Goal: Information Seeking & Learning: Learn about a topic

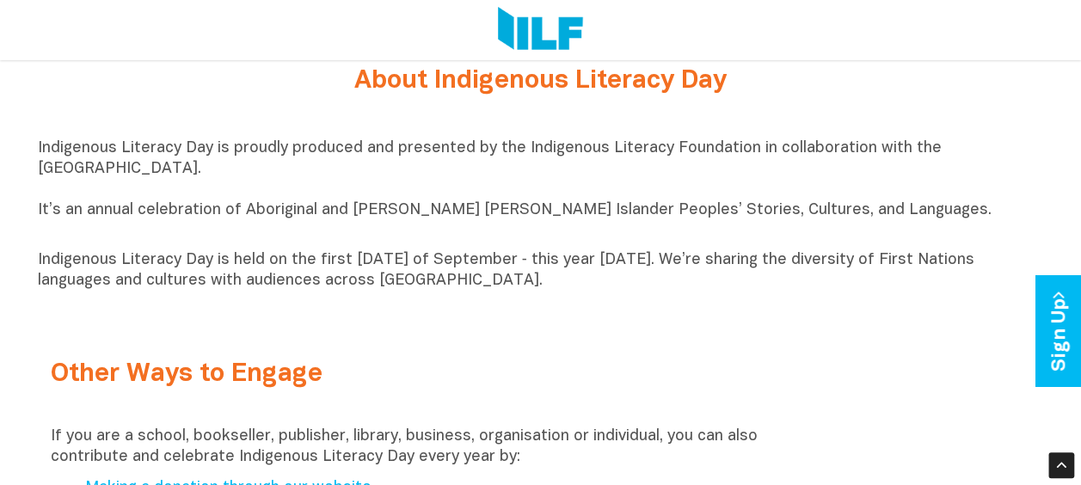
scroll to position [1771, 0]
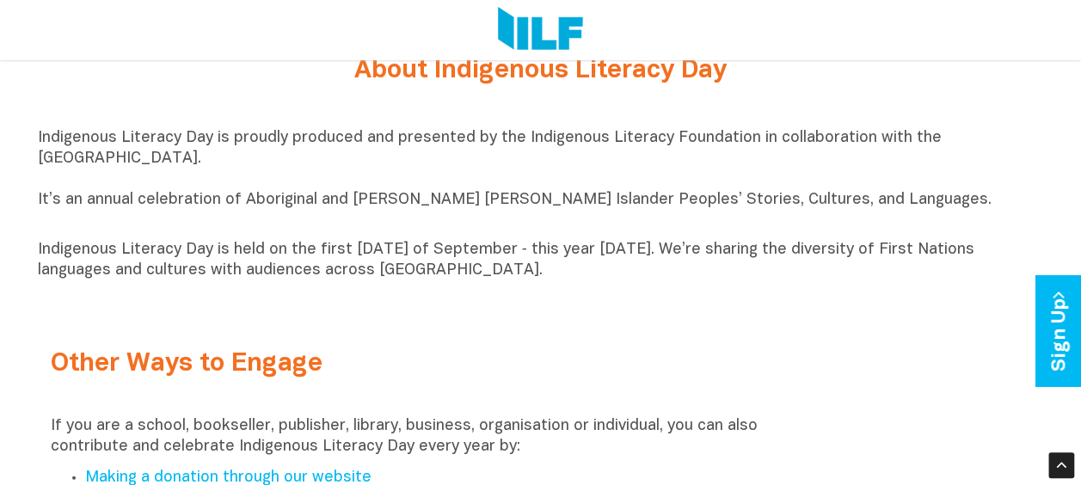
drag, startPoint x: 38, startPoint y: 151, endPoint x: 736, endPoint y: 299, distance: 713.5
click at [736, 290] on div "Indigenous Literacy Day is proudly produced and presented by the Indigenous Lit…" at bounding box center [541, 204] width 1006 height 170
copy div "Indigenous Literacy Day is proudly produced and presented by the Indigenous Lit…"
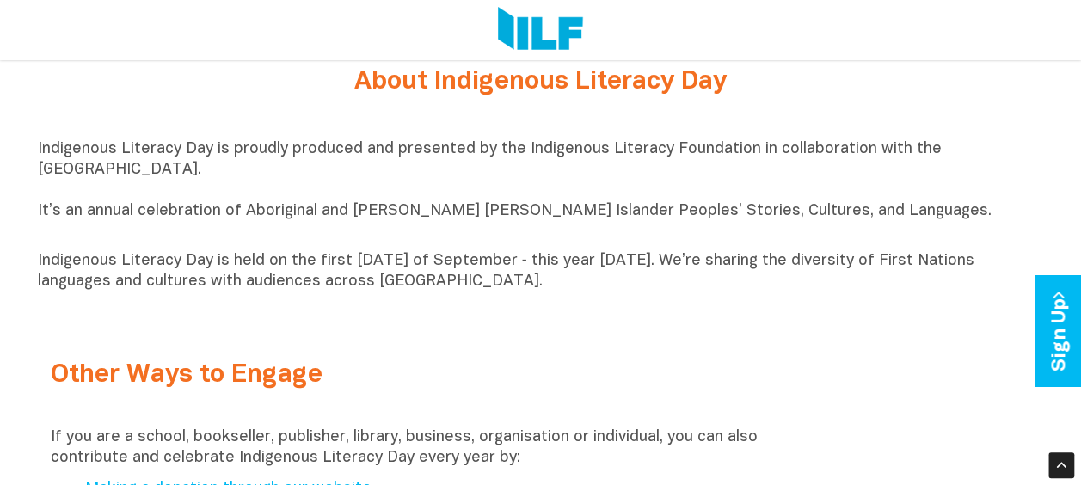
scroll to position [1765, 0]
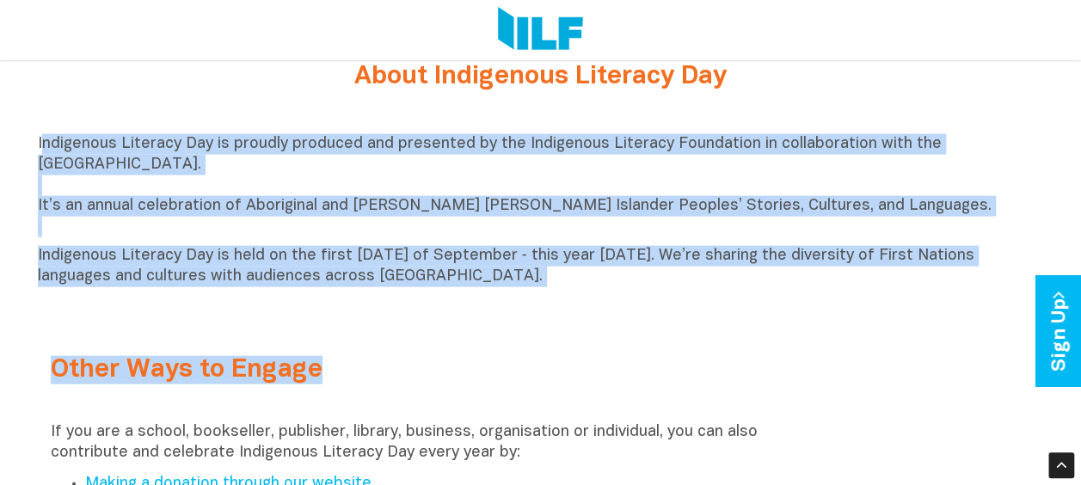
drag, startPoint x: 40, startPoint y: 159, endPoint x: 641, endPoint y: 325, distance: 624.2
copy div "ndigenous Literacy Day is proudly produced and presented by the Indigenous Lite…"
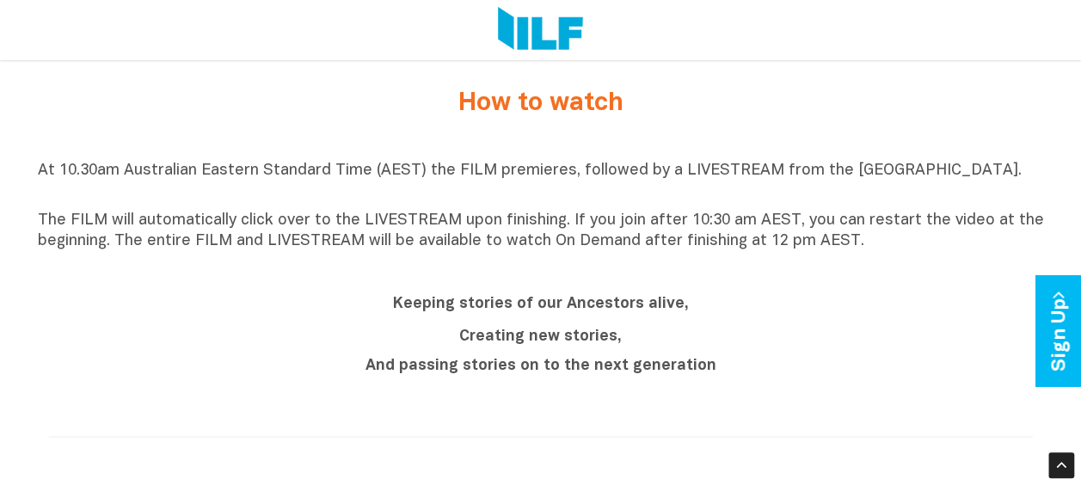
scroll to position [1126, 0]
